Goal: Task Accomplishment & Management: Use online tool/utility

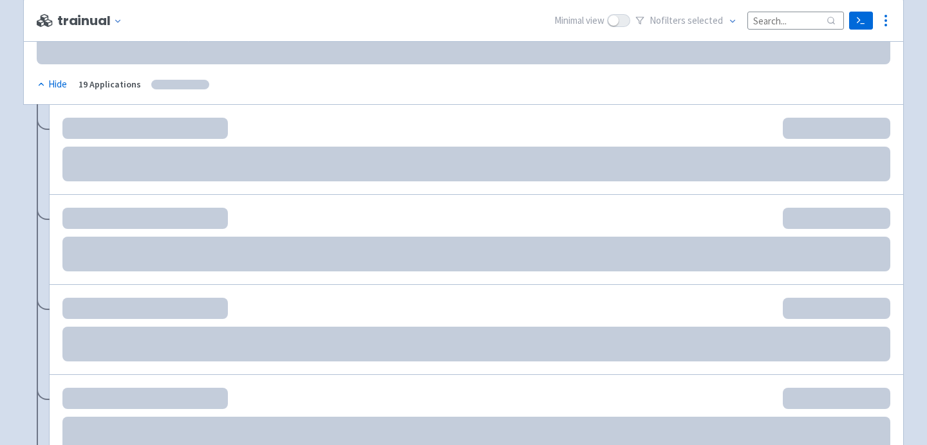
scroll to position [257, 0]
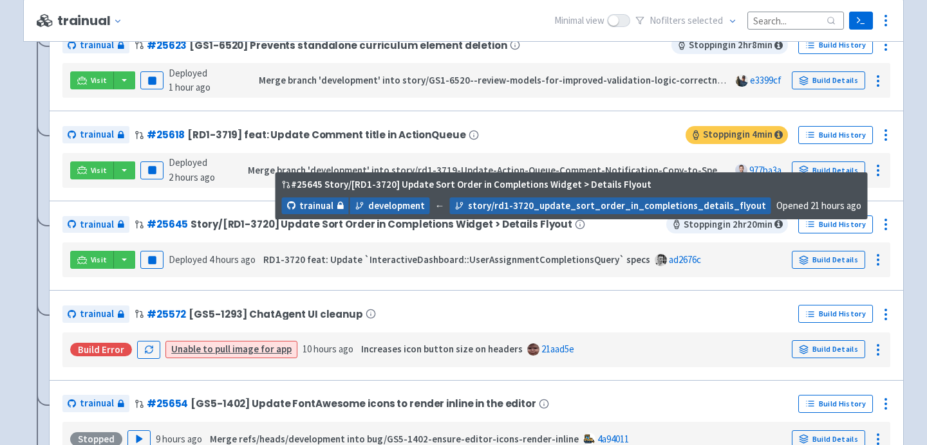
scroll to position [788, 0]
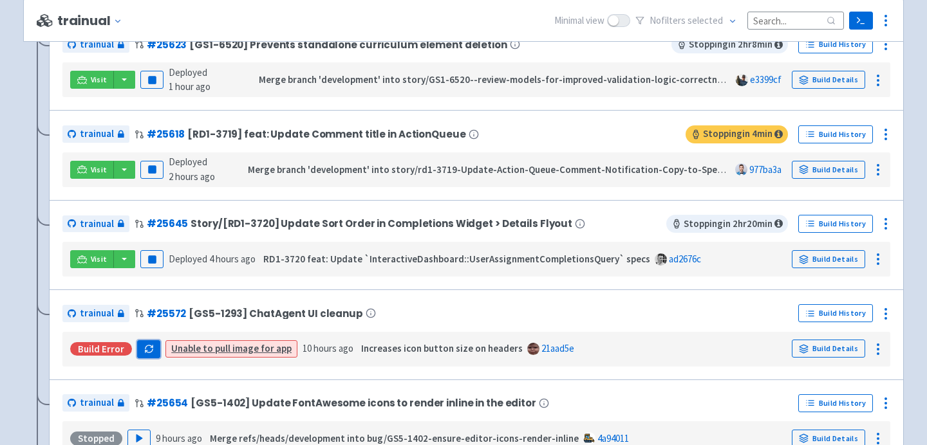
click at [140, 356] on button "button" at bounding box center [148, 349] width 23 height 18
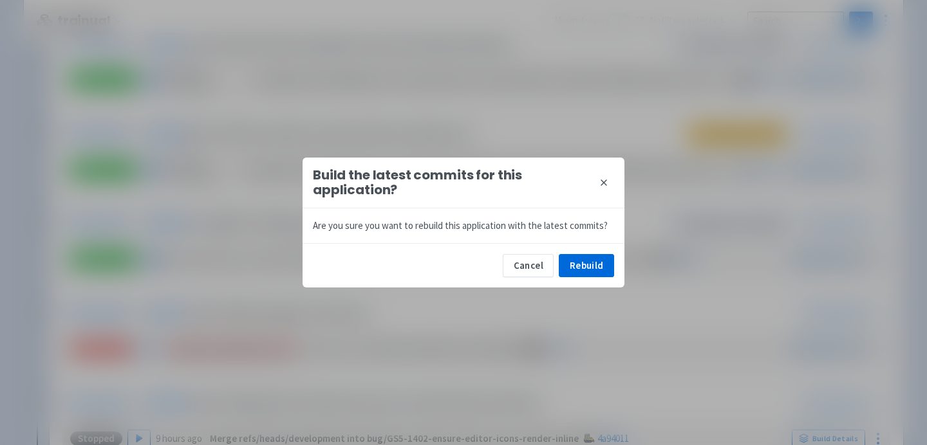
click at [615, 297] on div "Build the latest commits for this application? close Are you sure you want to r…" at bounding box center [463, 222] width 927 height 445
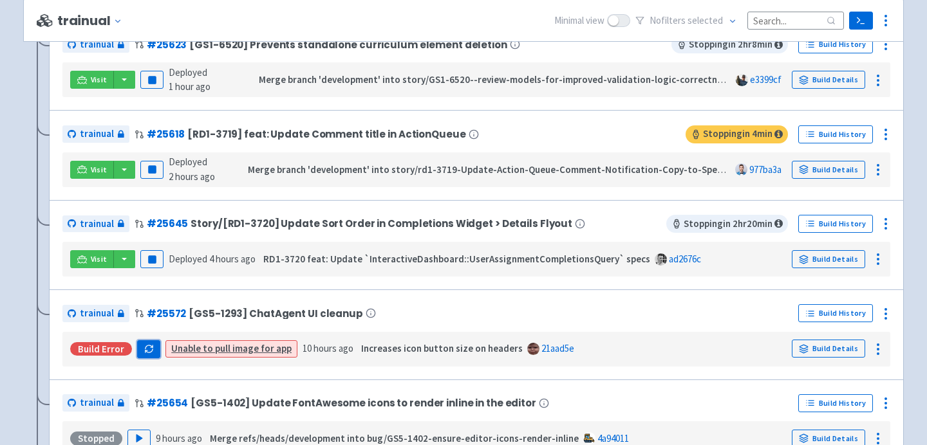
click at [148, 353] on icon "button" at bounding box center [149, 349] width 10 height 10
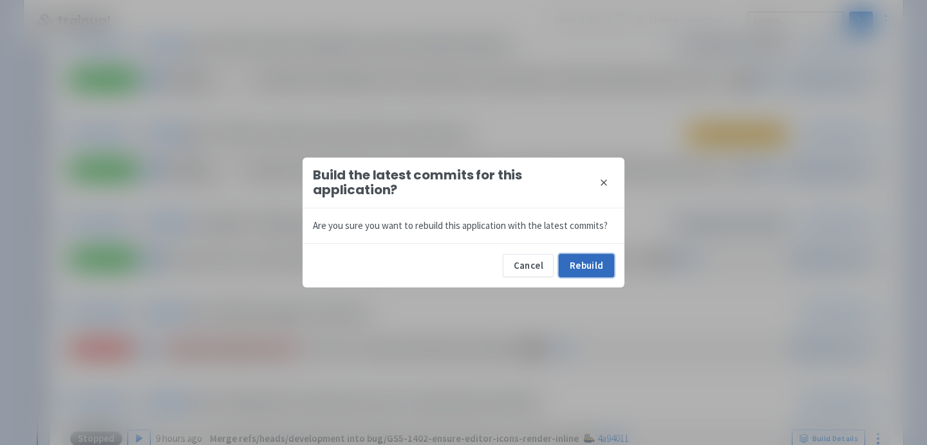
click at [597, 263] on button "Rebuild" at bounding box center [586, 265] width 55 height 23
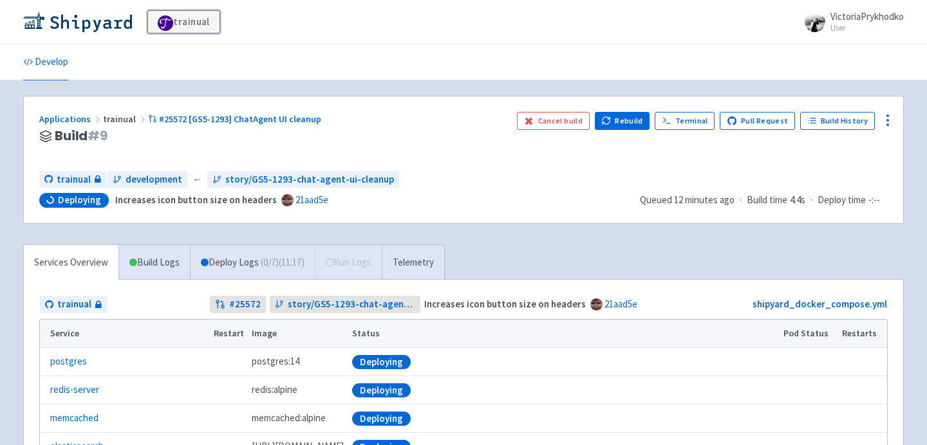
click at [172, 30] on link "trainual" at bounding box center [183, 21] width 73 height 23
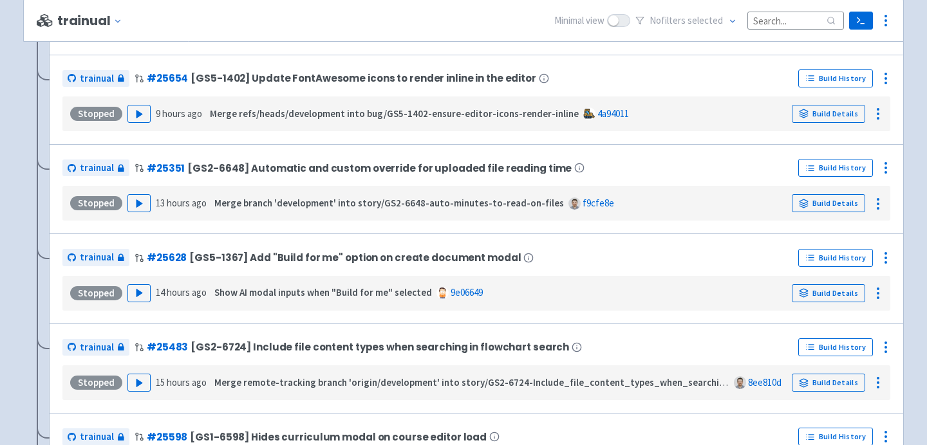
scroll to position [1034, 0]
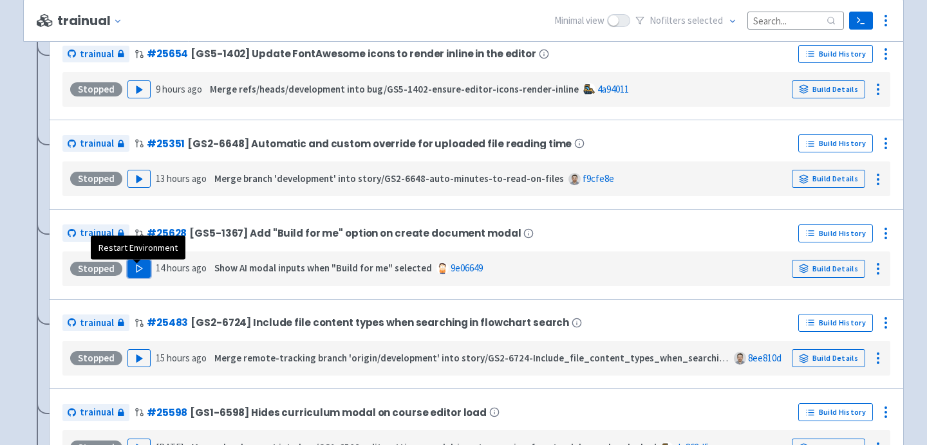
click at [138, 277] on button "Play" at bounding box center [138, 269] width 23 height 18
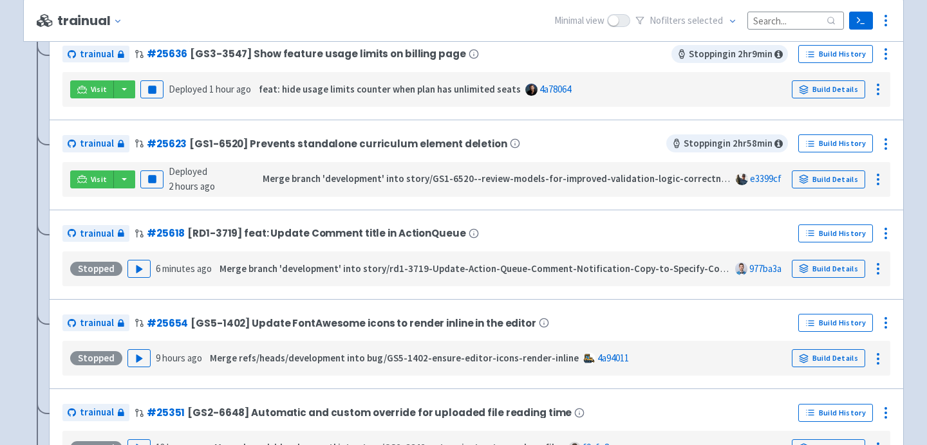
scroll to position [856, 0]
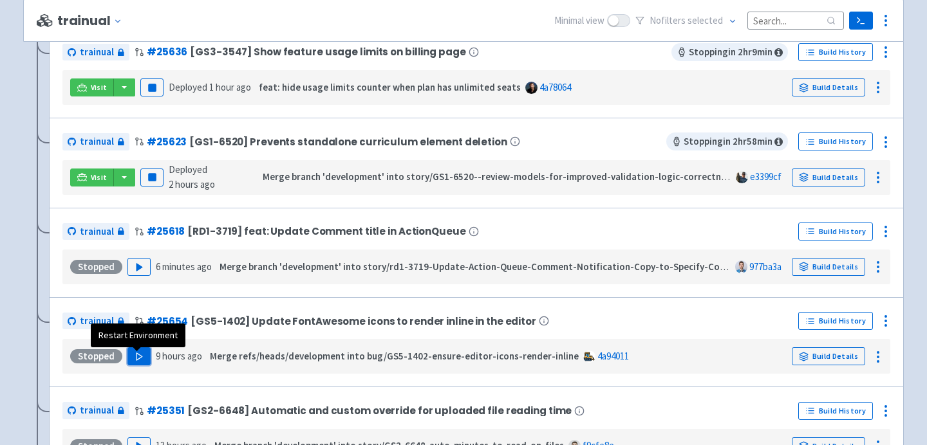
click at [136, 360] on polygon "button" at bounding box center [139, 356] width 6 height 7
